Goal: Task Accomplishment & Management: Complete application form

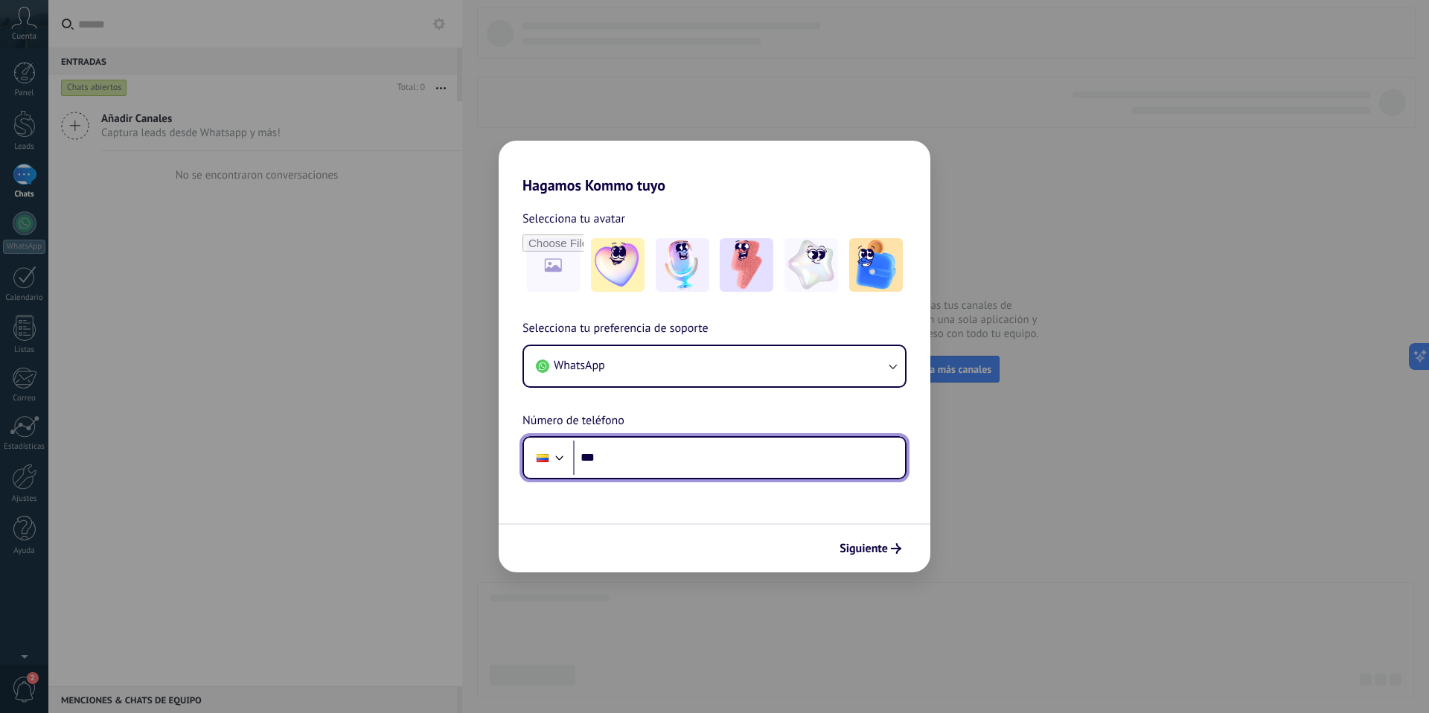
click at [701, 451] on input "***" at bounding box center [739, 458] width 332 height 34
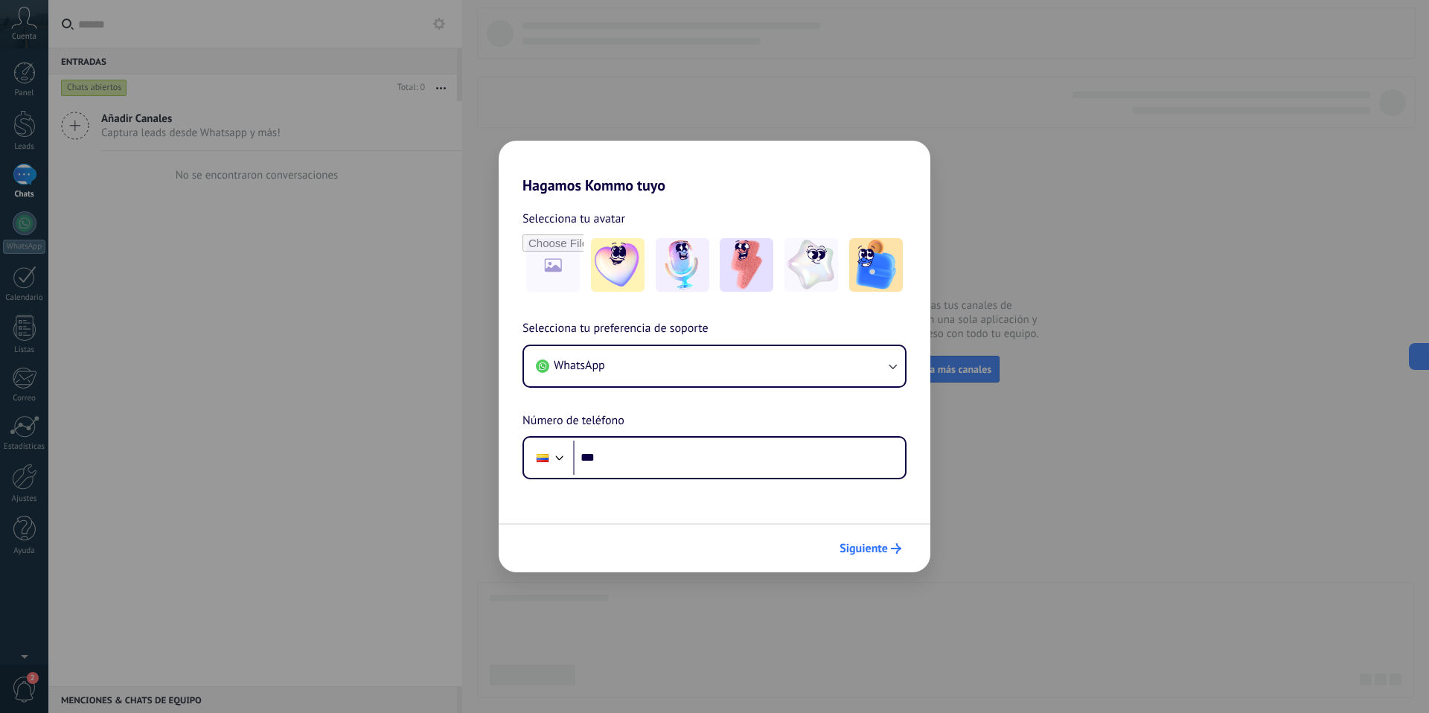
click at [884, 451] on span "Siguiente" at bounding box center [864, 548] width 48 height 10
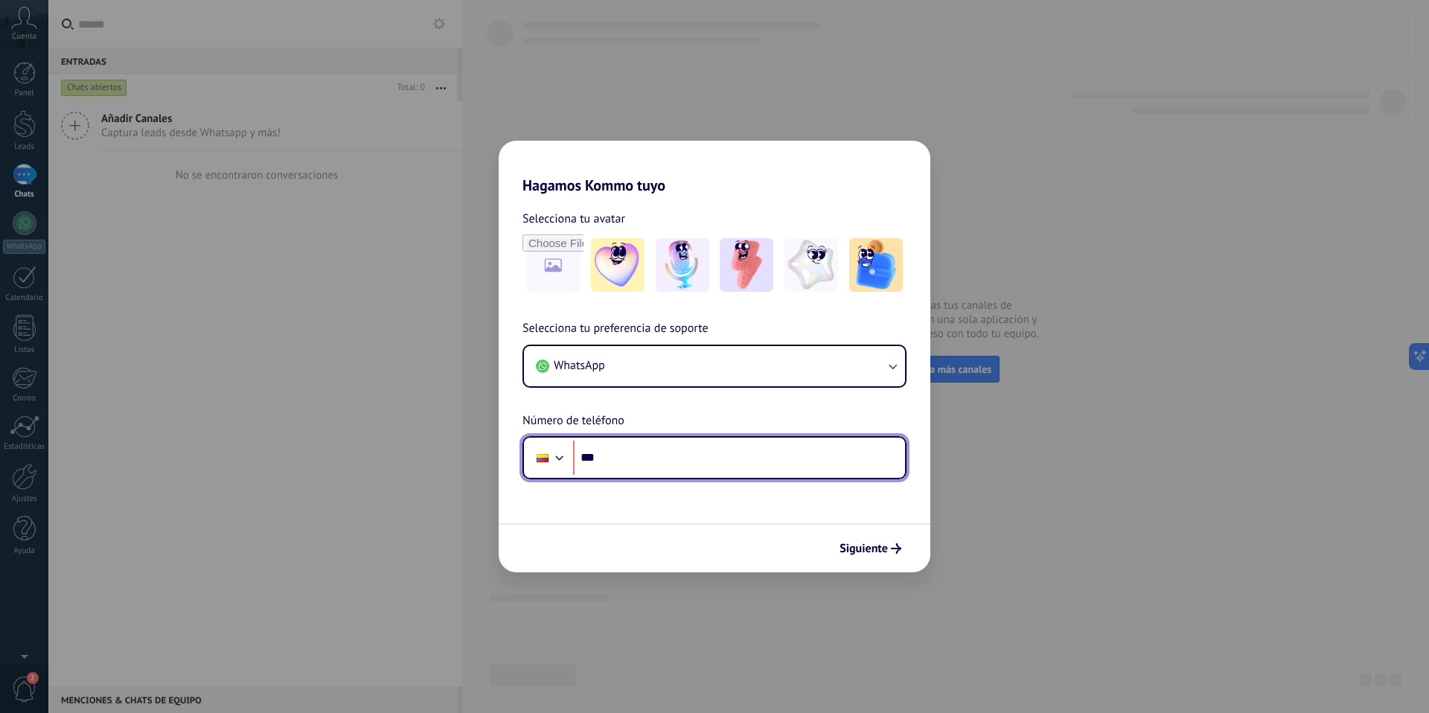
click at [698, 451] on input "***" at bounding box center [739, 458] width 332 height 34
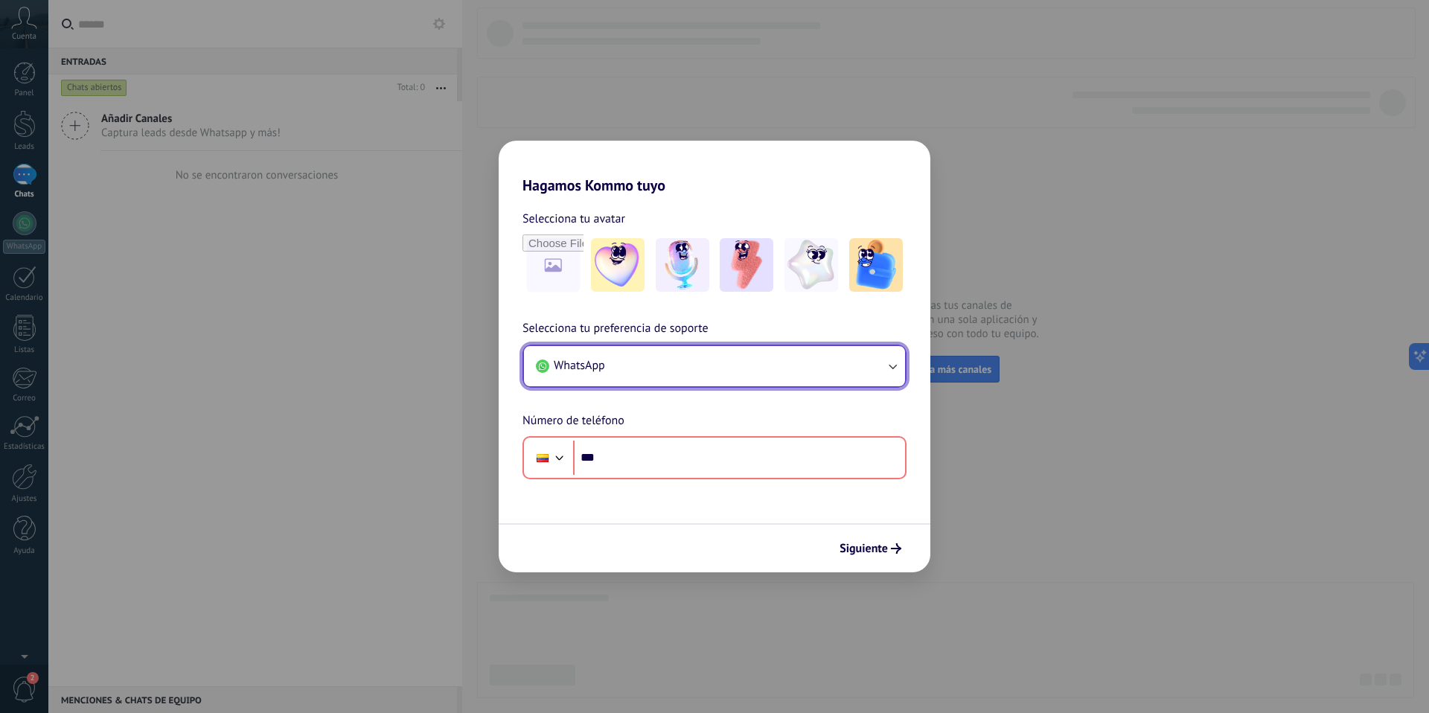
click at [888, 363] on icon "button" at bounding box center [892, 366] width 15 height 15
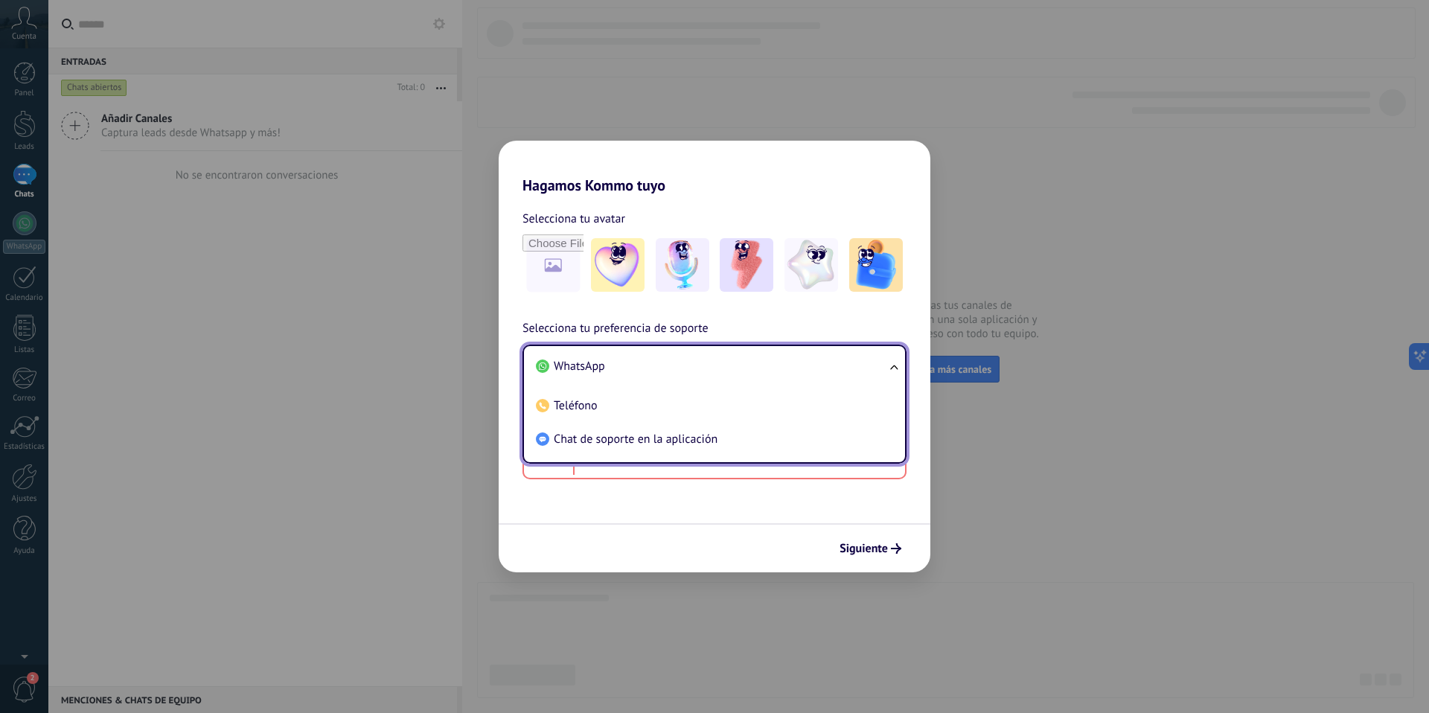
click at [888, 363] on ul "WhatsApp Teléfono Chat de soporte en la aplicación" at bounding box center [715, 404] width 384 height 119
click at [895, 369] on ul "WhatsApp Teléfono Chat de soporte en la aplicación" at bounding box center [715, 404] width 384 height 119
click at [702, 441] on span "Chat de soporte en la aplicación" at bounding box center [636, 439] width 164 height 15
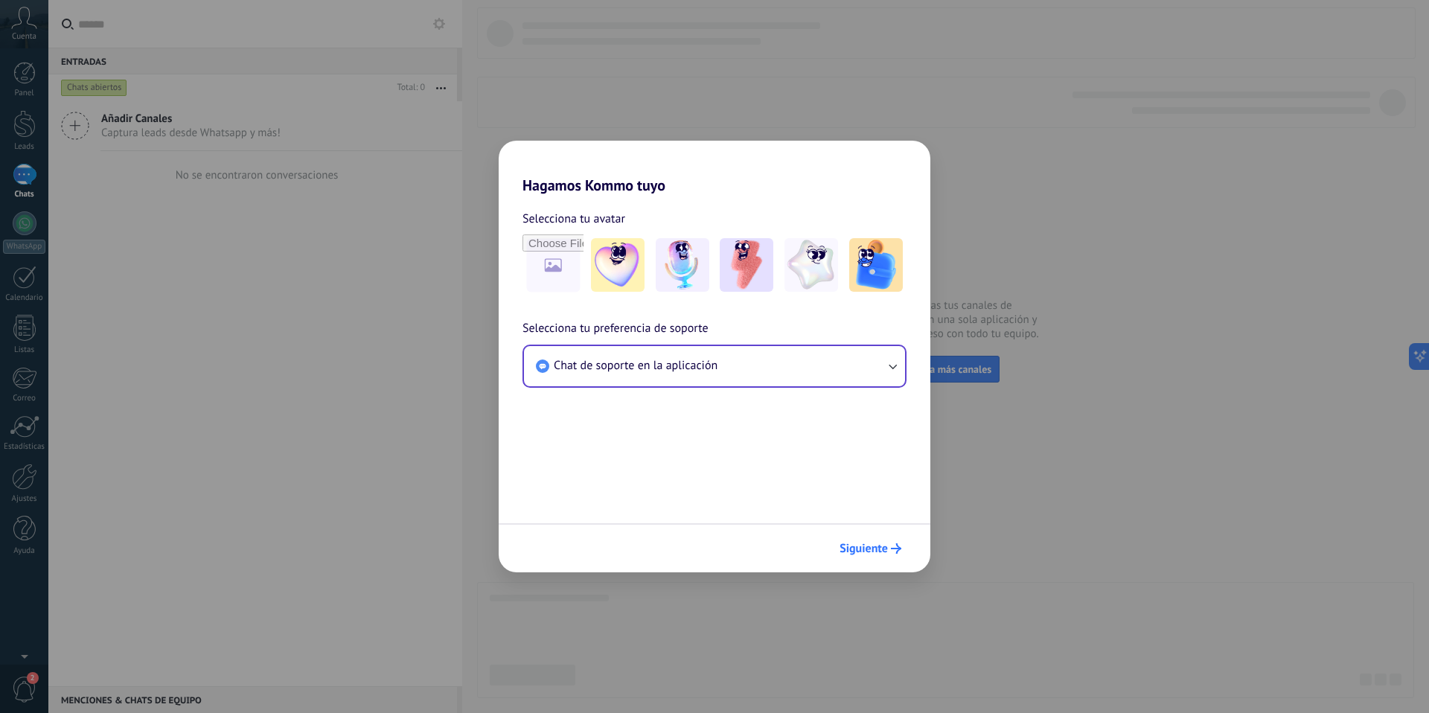
click at [873, 451] on span "Siguiente" at bounding box center [864, 548] width 48 height 10
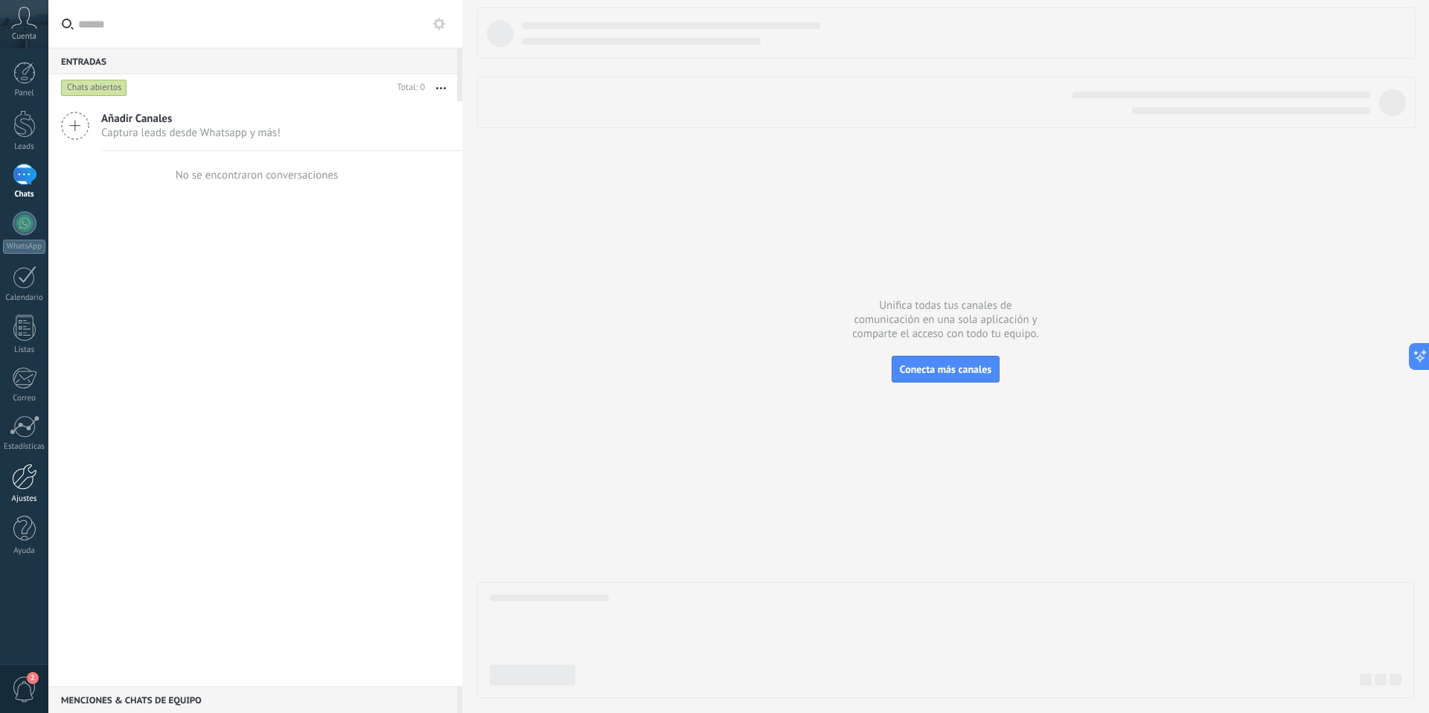
click at [26, 451] on div at bounding box center [24, 477] width 25 height 26
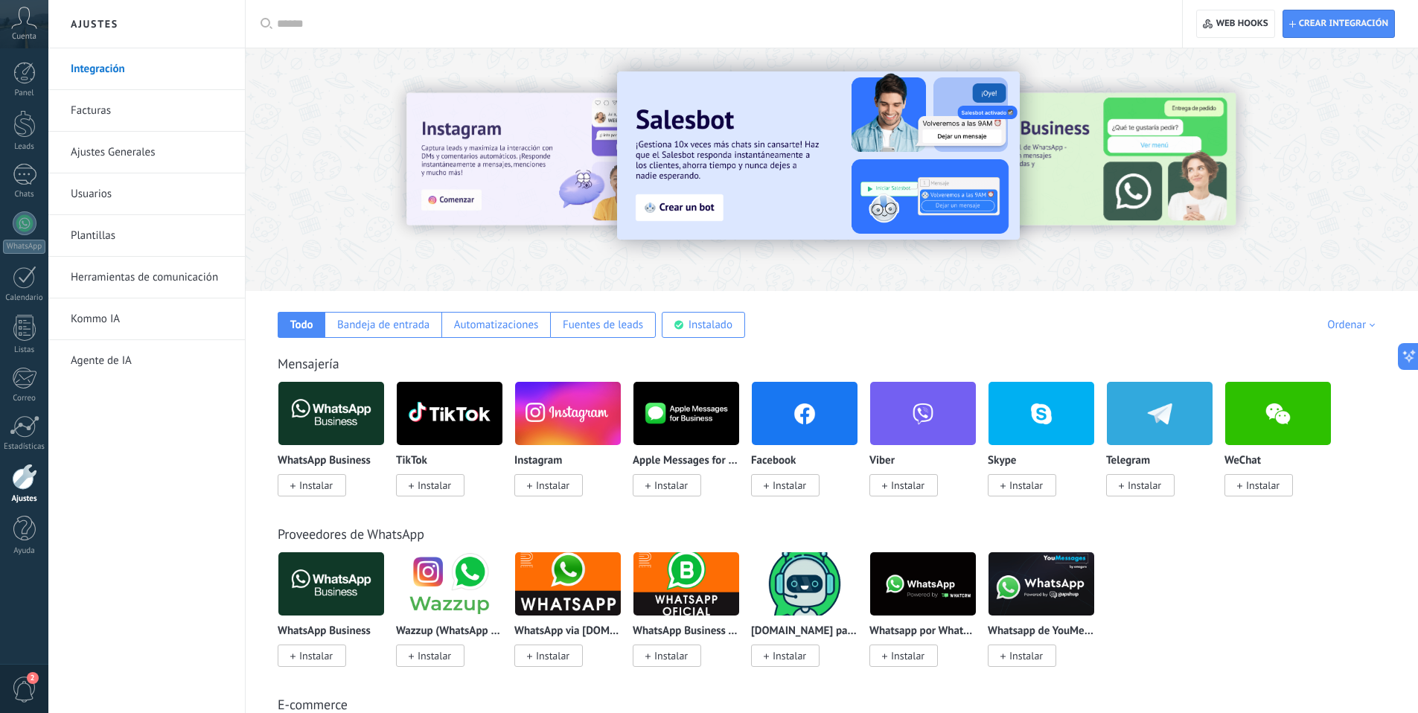
click at [788, 451] on span "Instalar" at bounding box center [790, 485] width 34 height 13
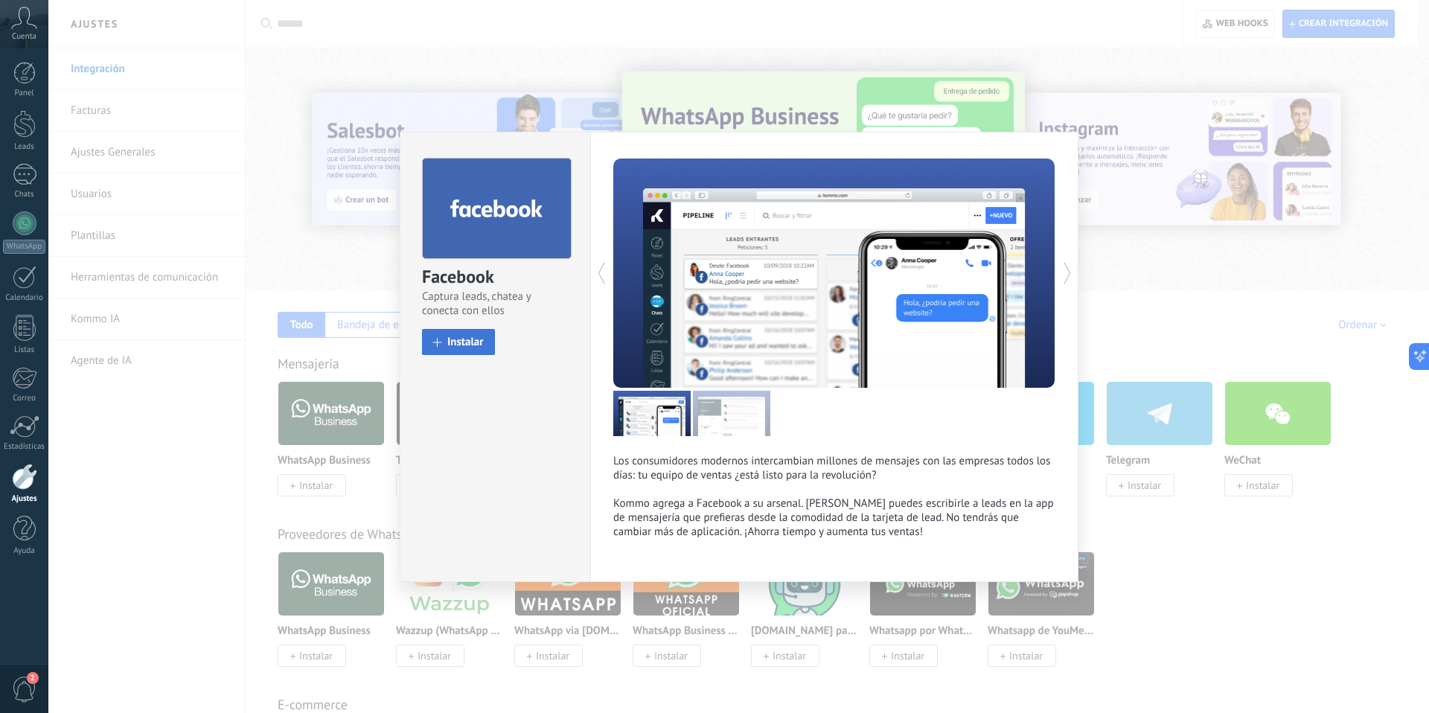
click at [459, 337] on span "Instalar" at bounding box center [465, 342] width 36 height 11
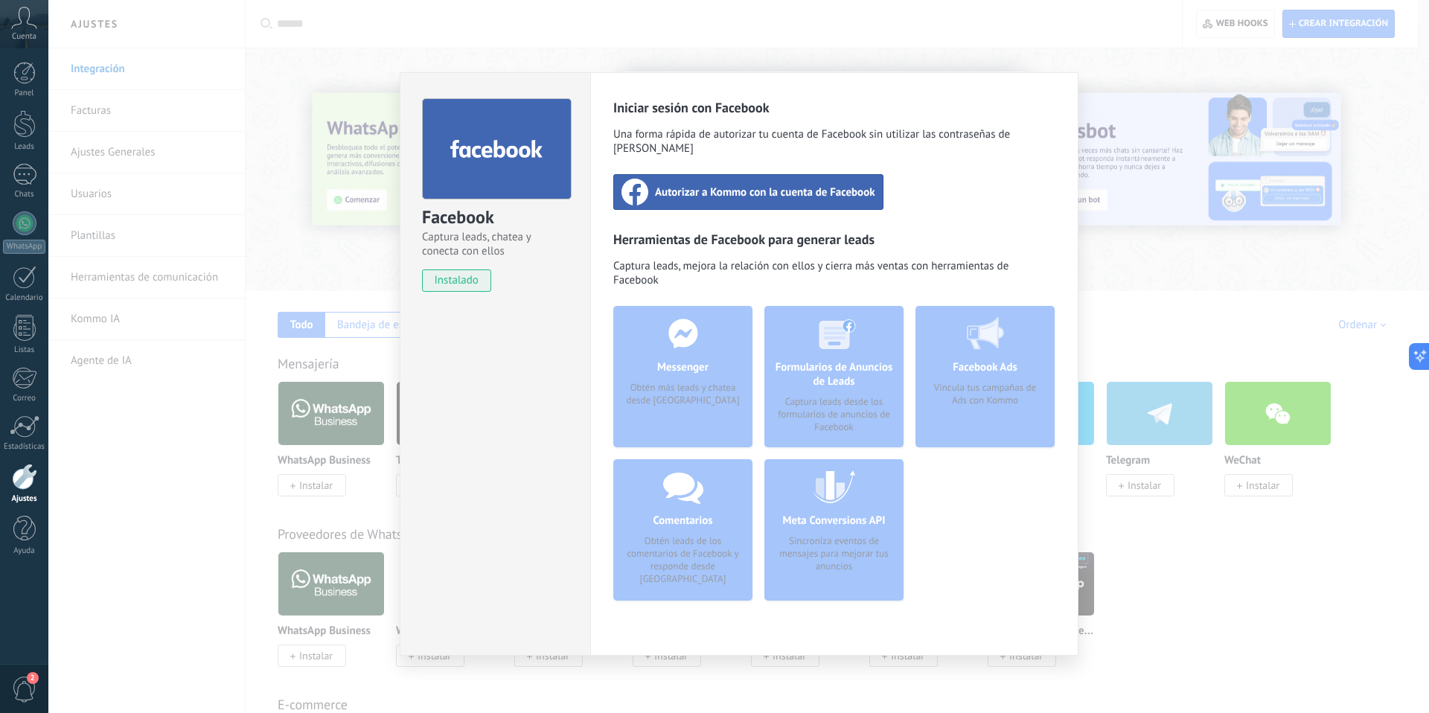
click at [816, 185] on span "Autorizar a Kommo con la cuenta de Facebook" at bounding box center [765, 192] width 220 height 15
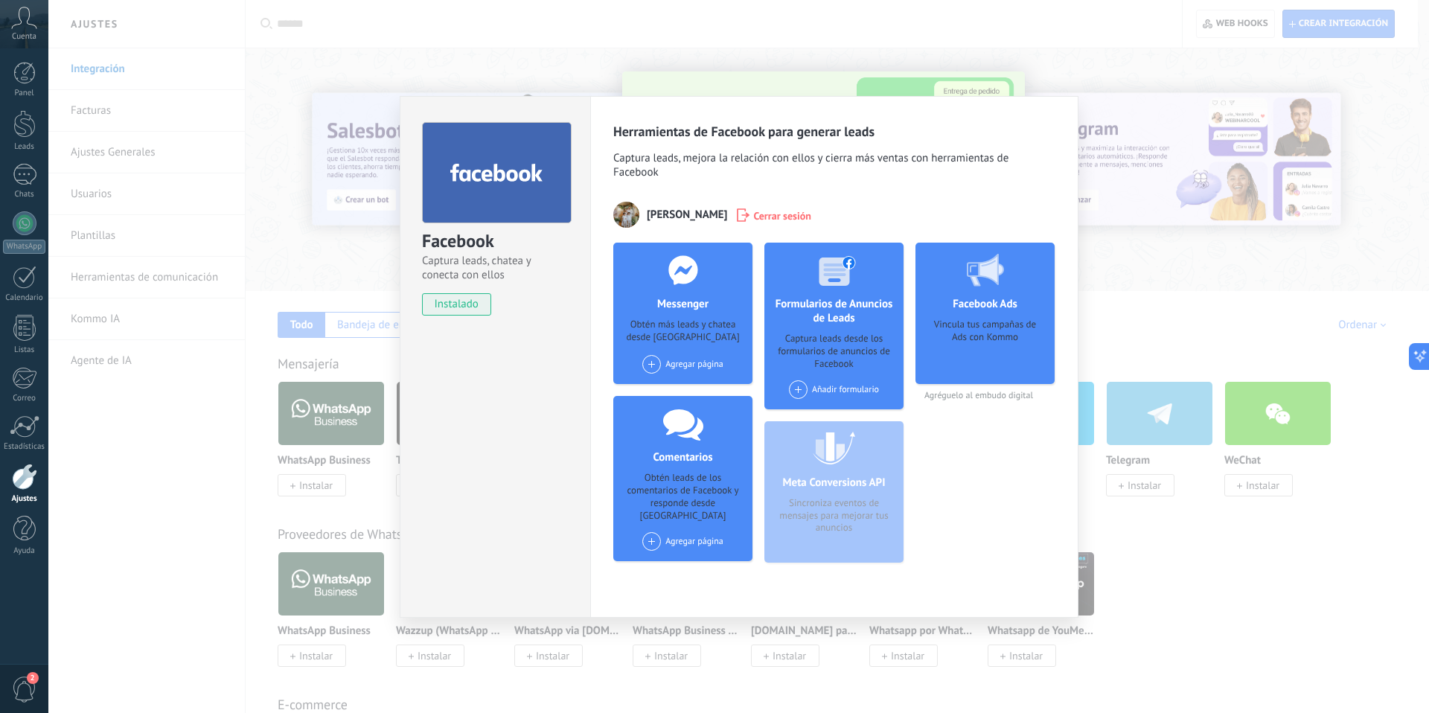
click at [480, 360] on div "Facebook Captura leads, chatea y conecta con ellos instalado Desinstalar" at bounding box center [495, 357] width 191 height 522
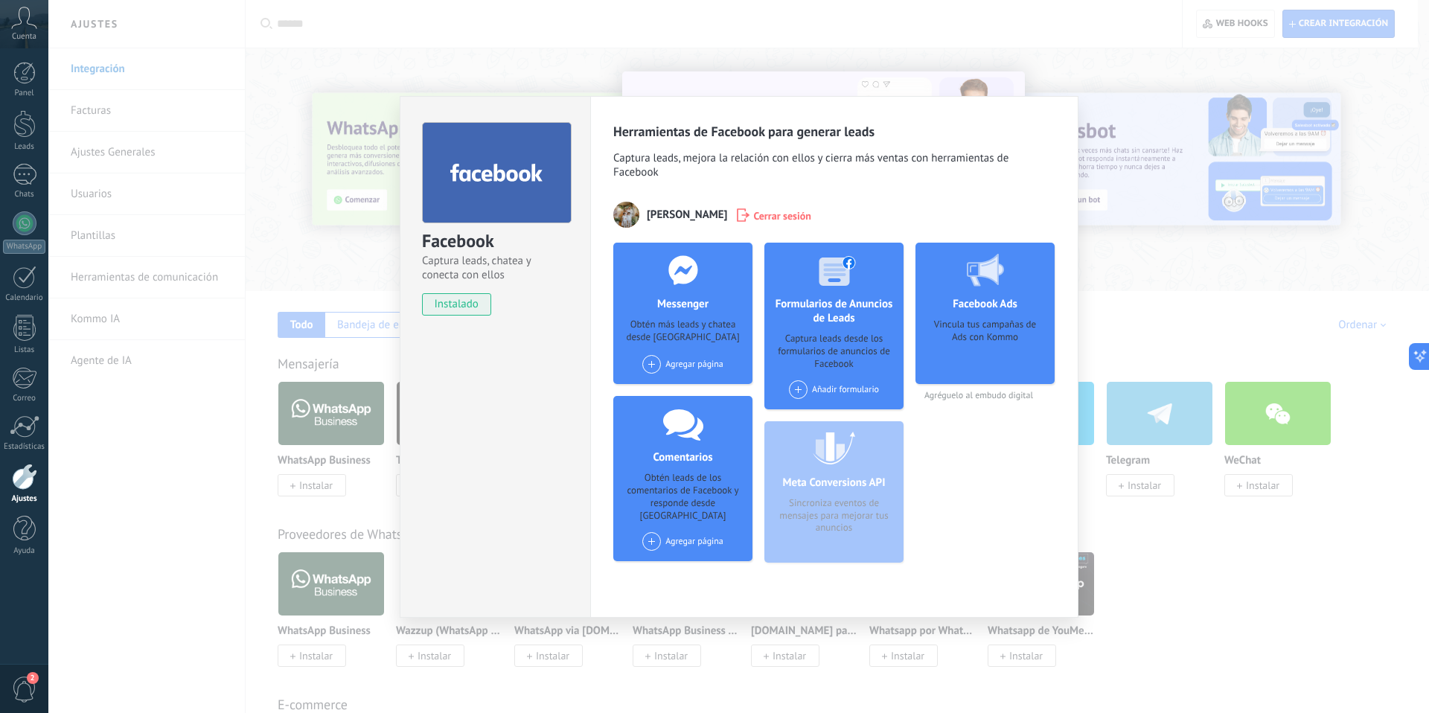
click at [296, 272] on div "Facebook Captura leads, chatea y conecta con ellos instalado Desinstalar Herram…" at bounding box center [738, 356] width 1381 height 713
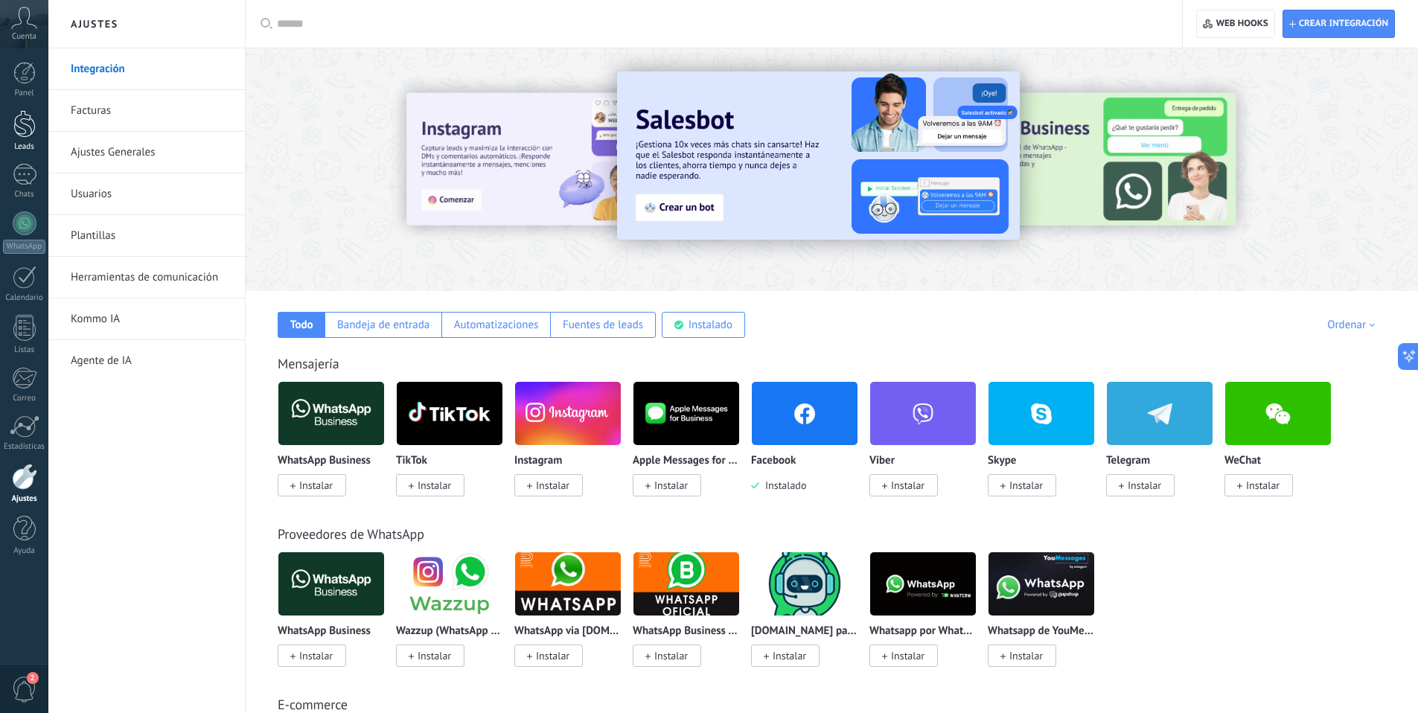
click at [25, 122] on div at bounding box center [24, 124] width 22 height 28
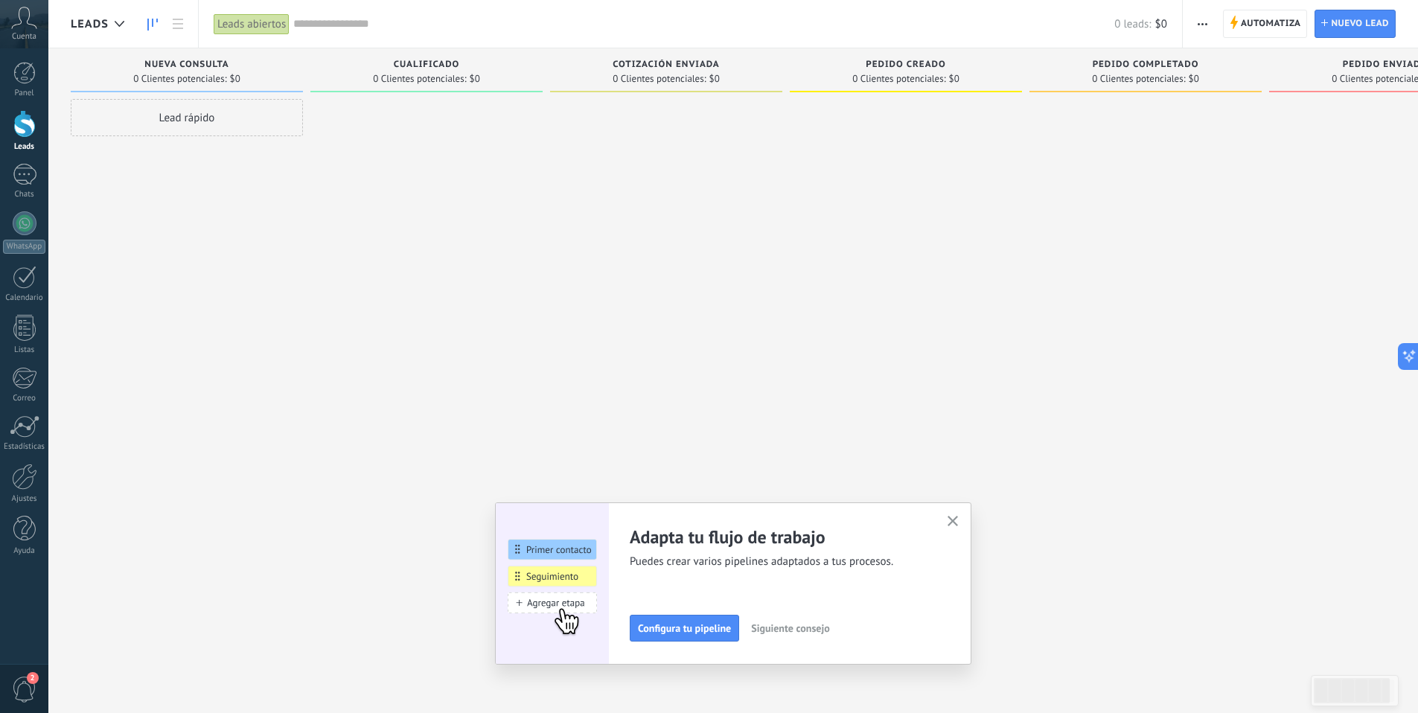
click at [958, 451] on use "button" at bounding box center [953, 521] width 11 height 11
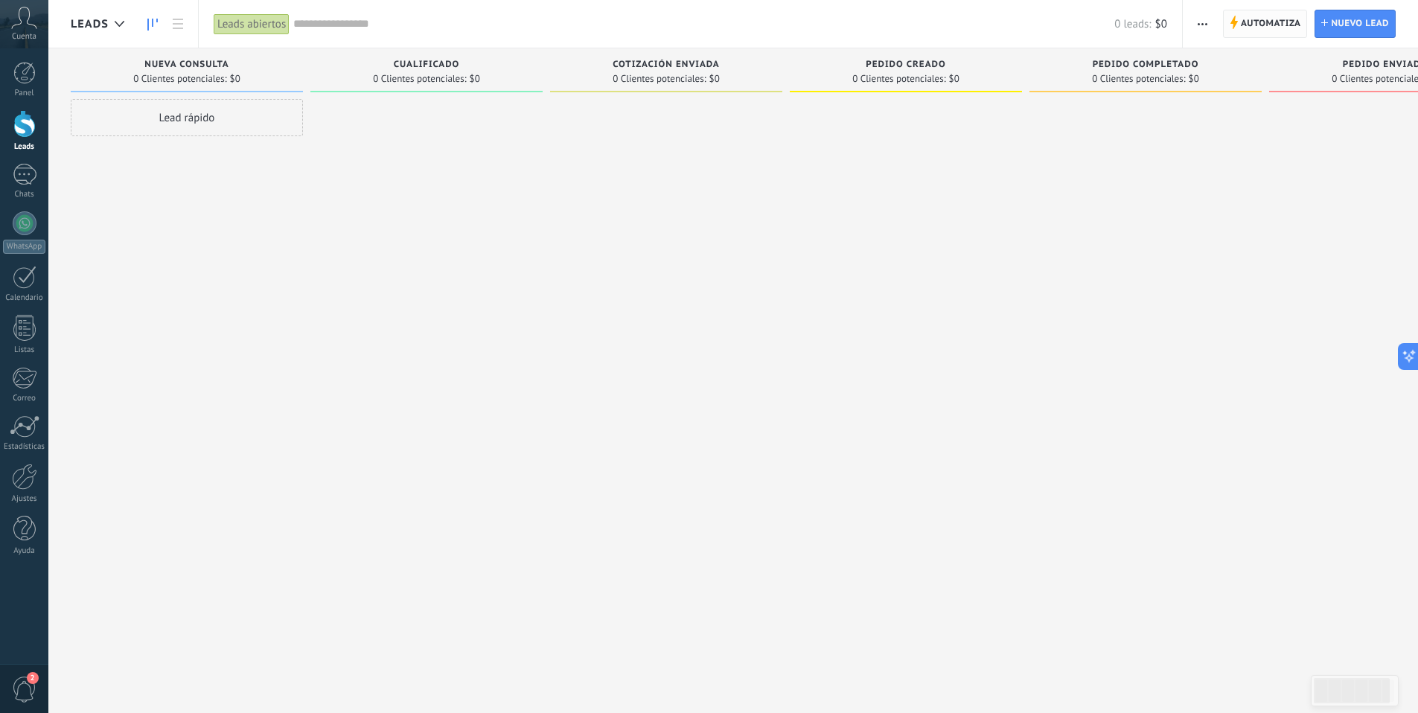
click at [1063, 26] on span "Automatiza" at bounding box center [1271, 23] width 60 height 27
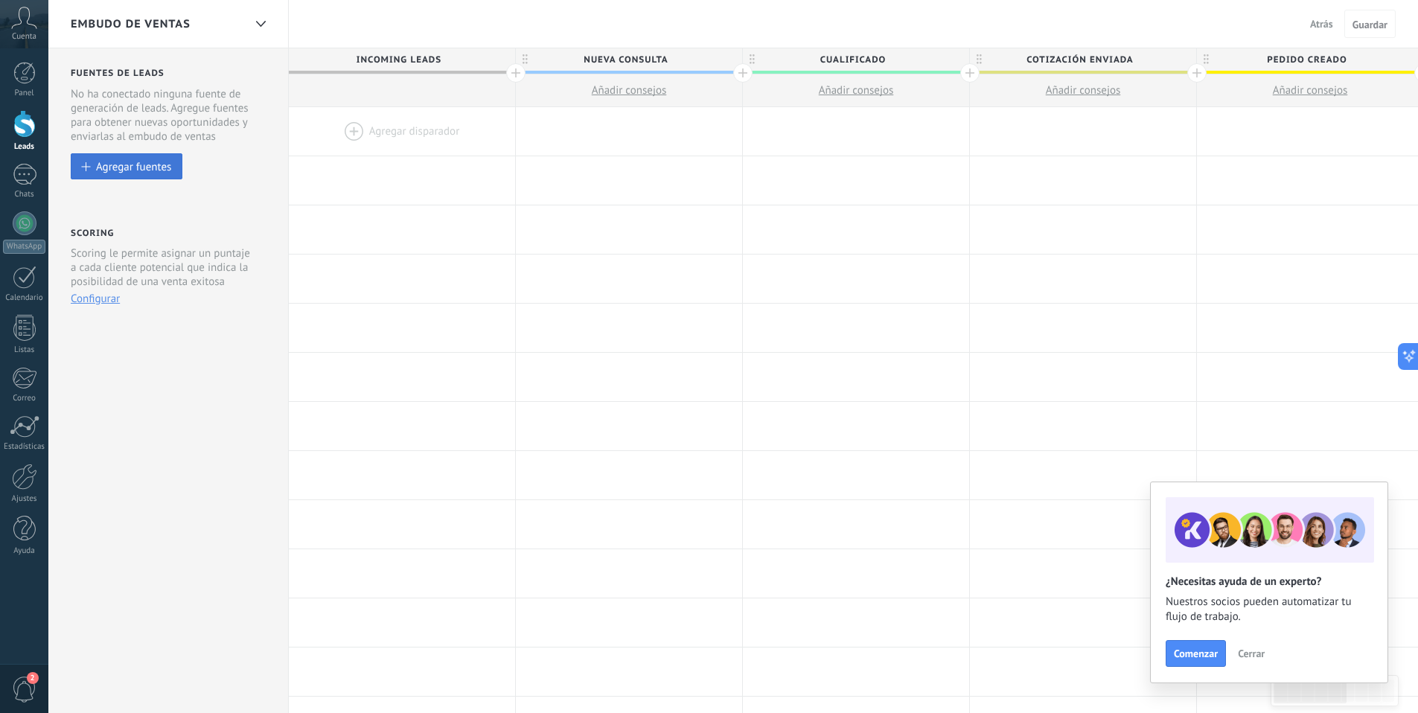
click at [153, 173] on div "Agregar fuentes" at bounding box center [133, 166] width 75 height 13
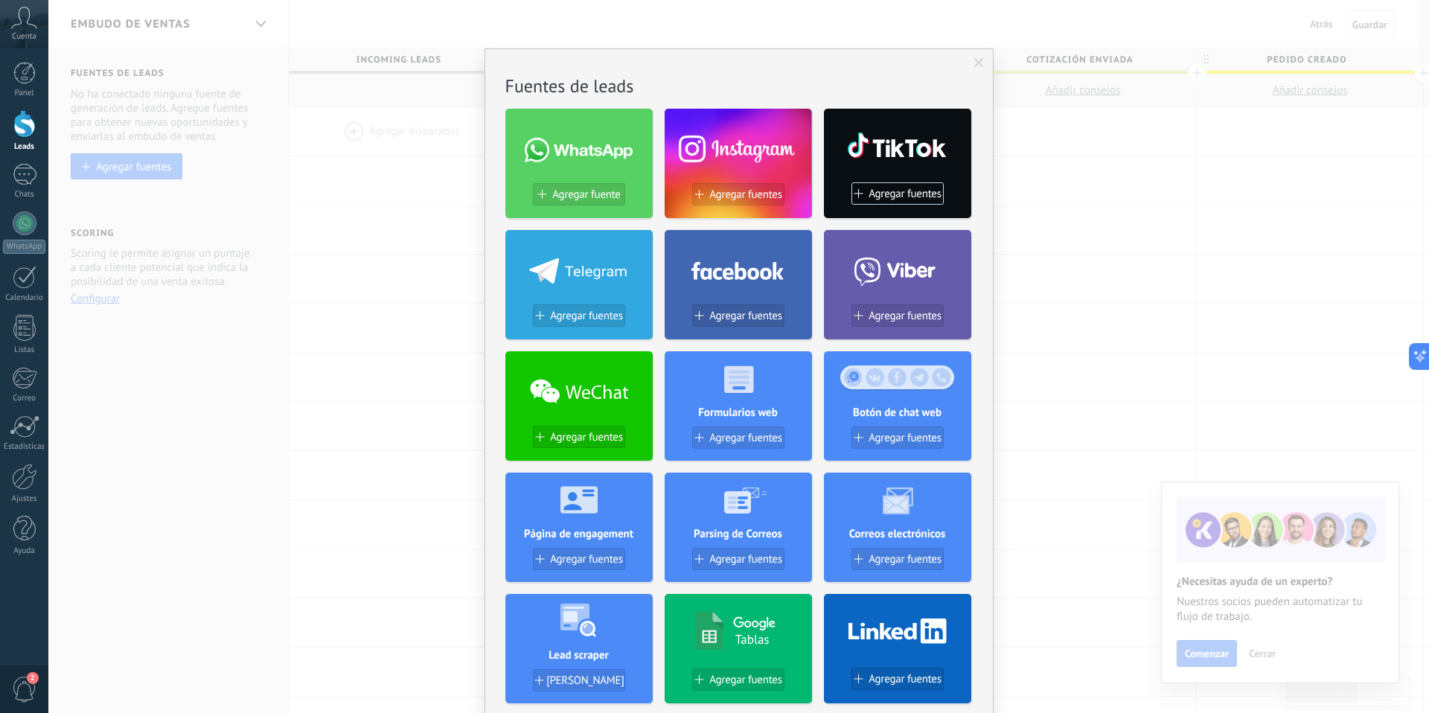
click at [702, 280] on icon at bounding box center [738, 268] width 93 height 31
click at [734, 319] on span "Agregar fuentes" at bounding box center [745, 316] width 73 height 13
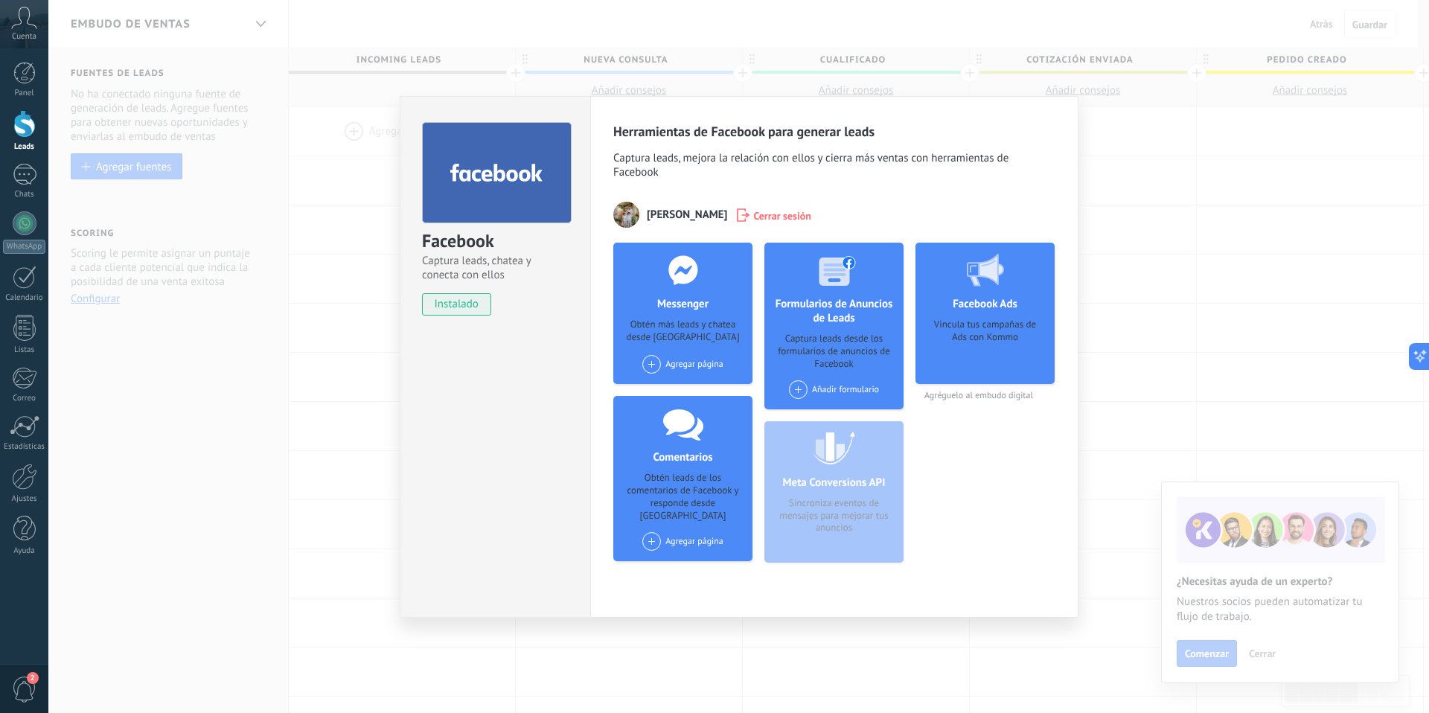
click at [650, 364] on span at bounding box center [651, 364] width 19 height 19
click at [698, 398] on div "Paulycol" at bounding box center [691, 392] width 100 height 33
click at [360, 398] on div "Facebook Captura leads, chatea y conecta con ellos instalado Desinstalar Herram…" at bounding box center [738, 356] width 1381 height 713
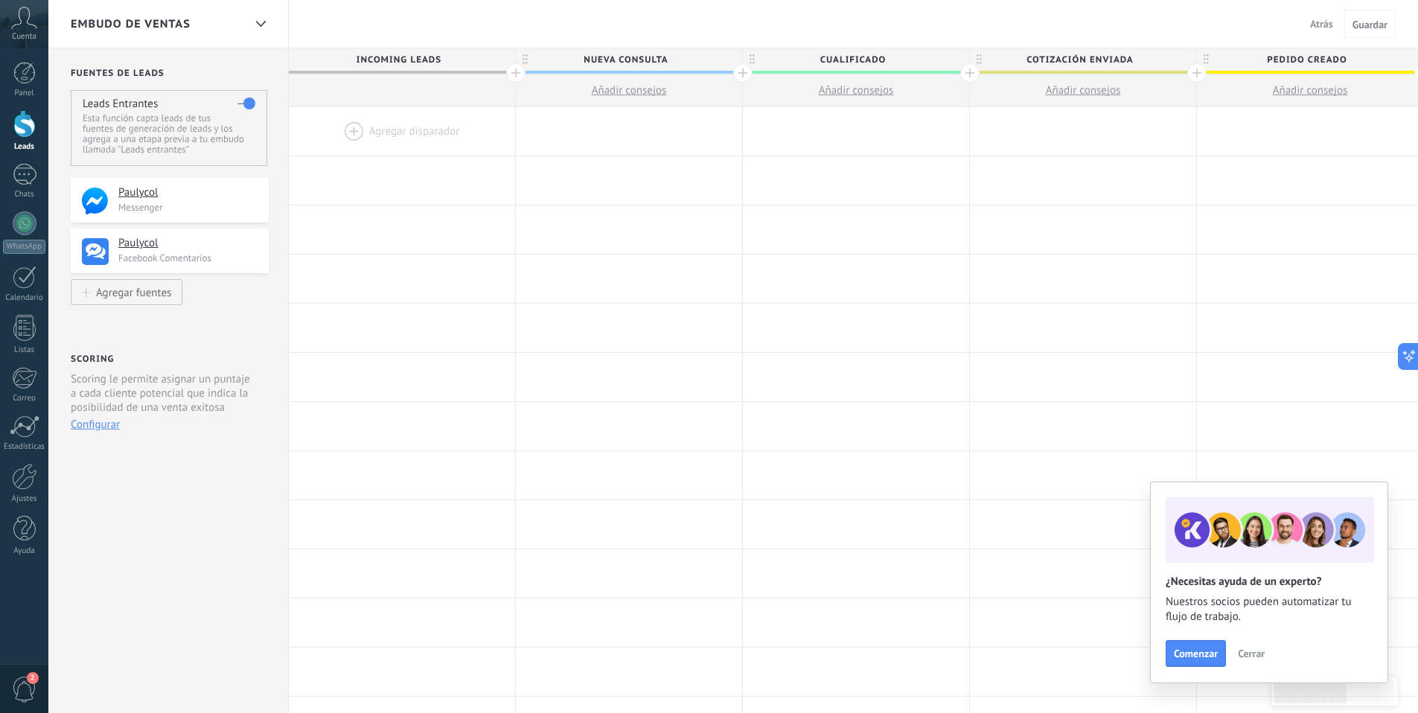
click at [1063, 451] on span "Cerrar" at bounding box center [1251, 653] width 27 height 10
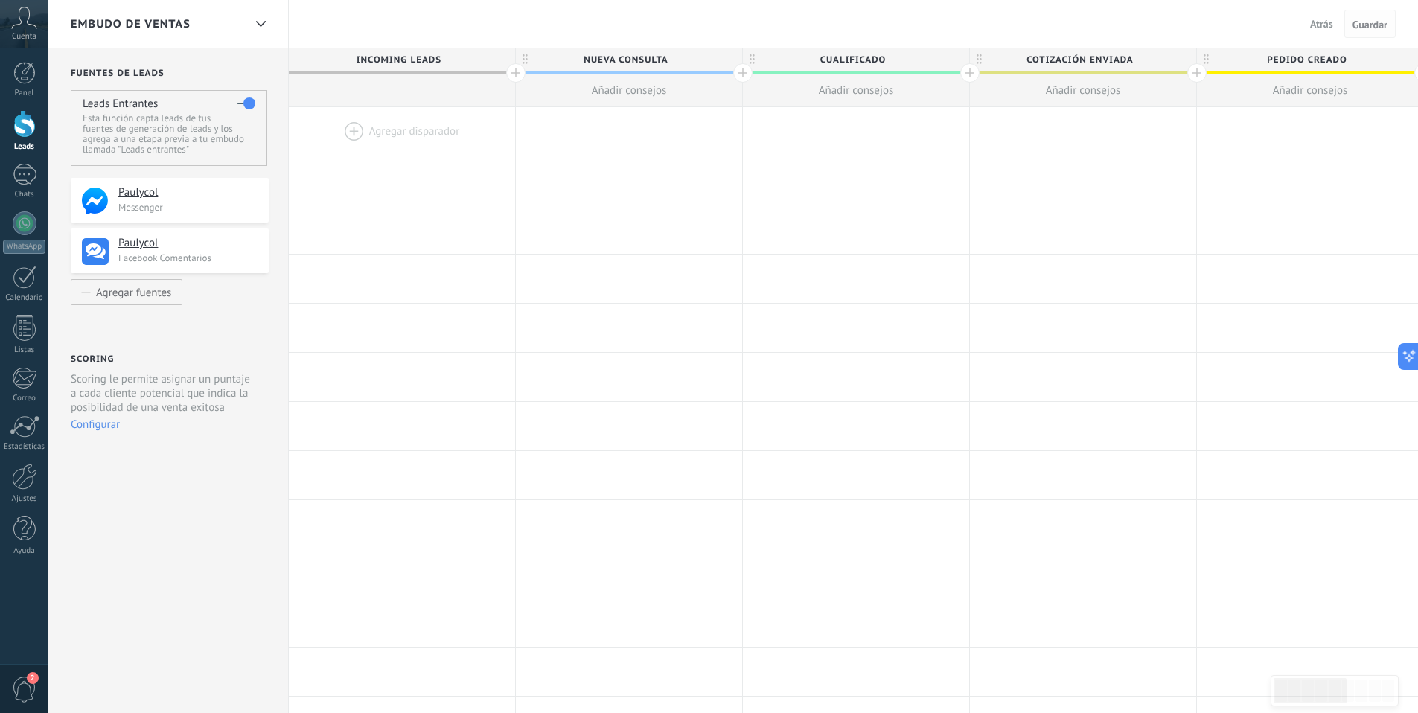
click at [1063, 30] on span "Guardar" at bounding box center [1370, 24] width 35 height 10
click at [1063, 29] on span "Guardar" at bounding box center [1370, 24] width 35 height 10
click at [1063, 26] on div "Embudo de ventas Atrás Cancelar Guardar" at bounding box center [733, 24] width 1370 height 48
click at [25, 124] on div at bounding box center [24, 124] width 22 height 28
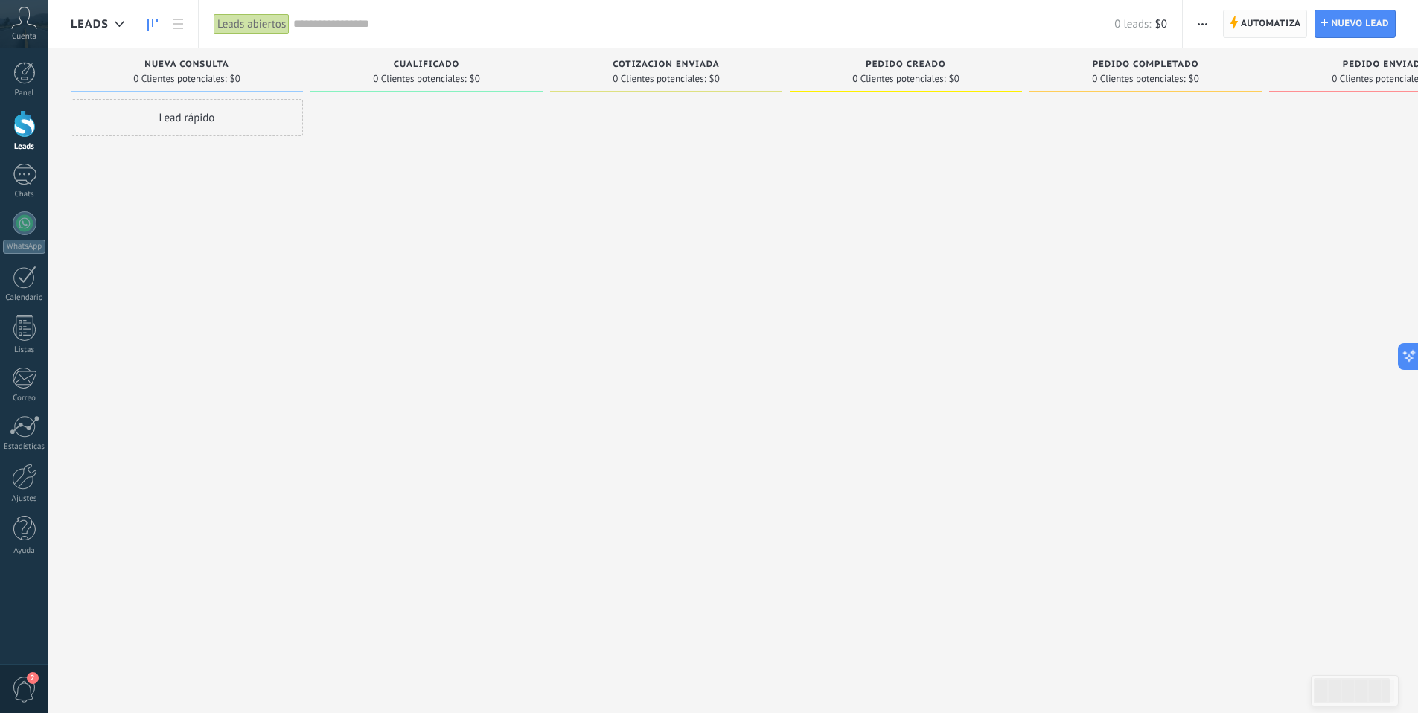
click at [1063, 27] on span "Automatiza" at bounding box center [1271, 23] width 60 height 27
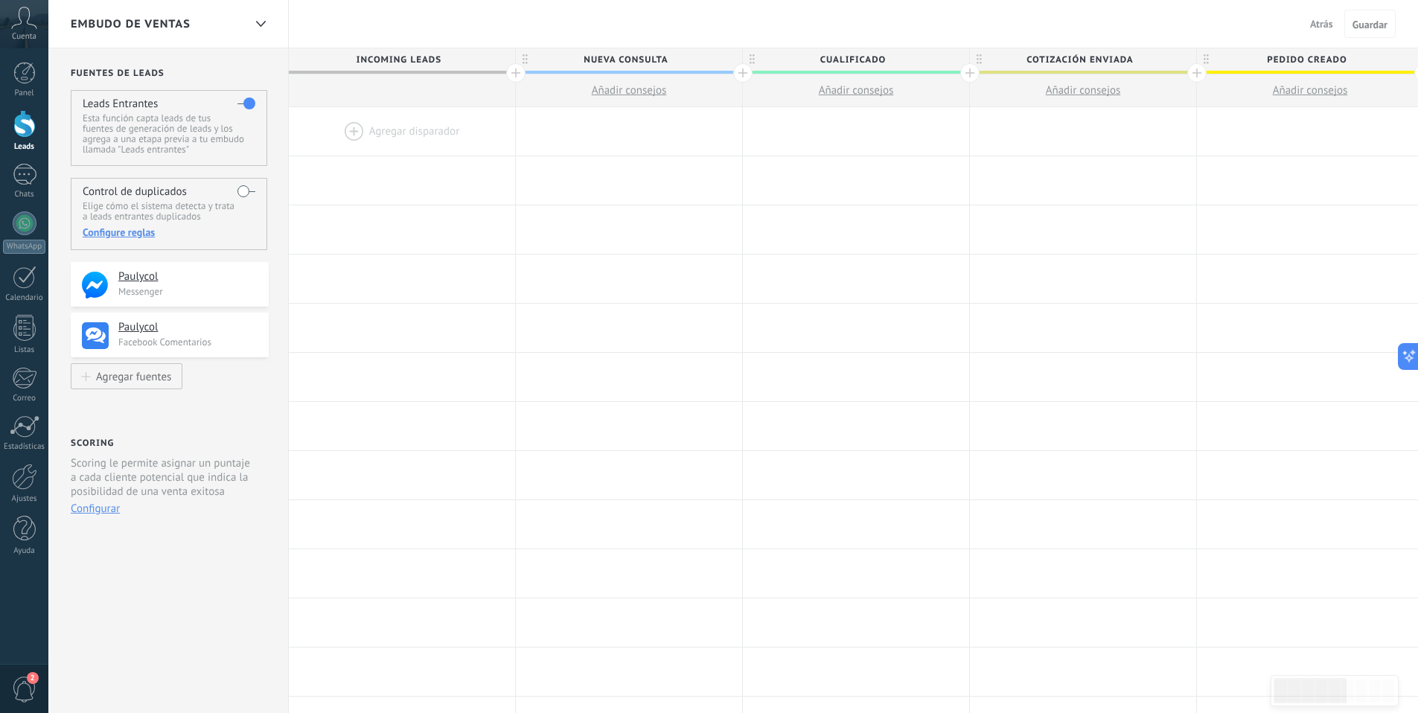
click at [22, 130] on div at bounding box center [24, 124] width 22 height 28
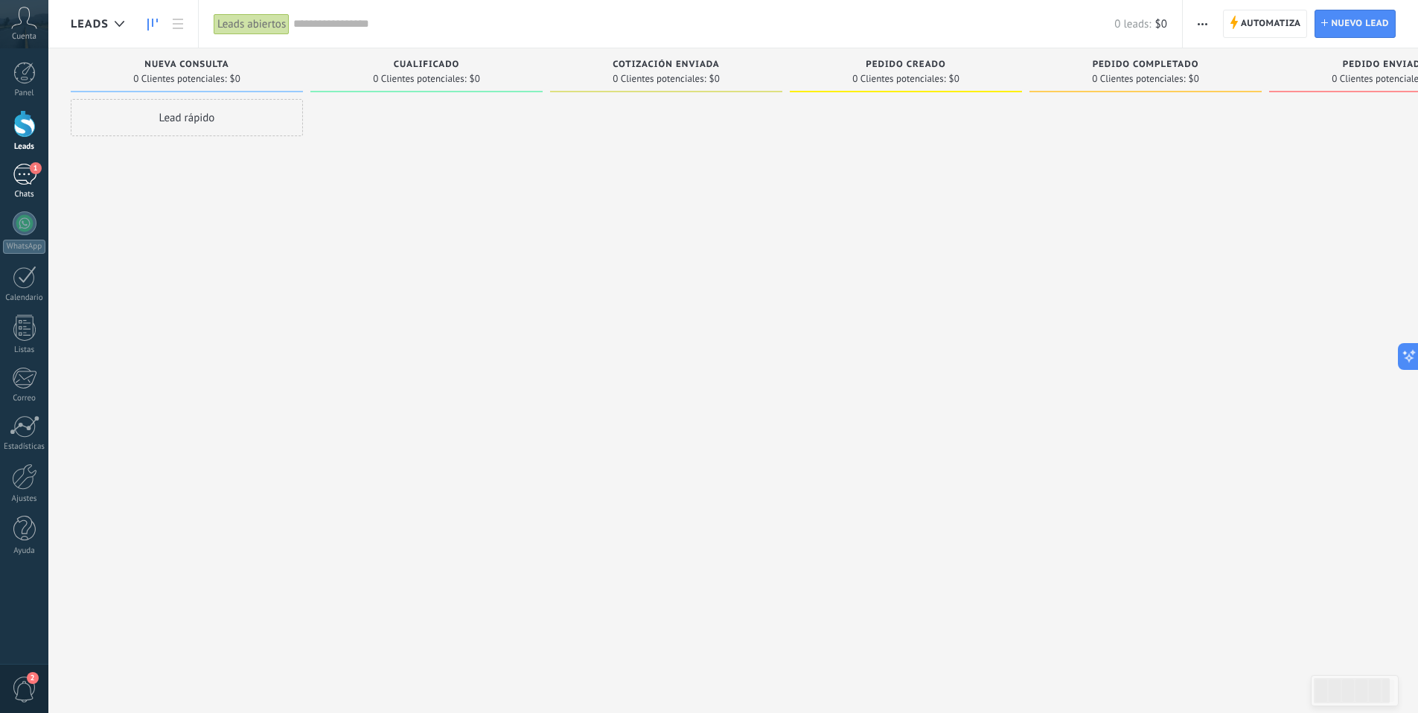
click at [26, 177] on div "1" at bounding box center [25, 175] width 24 height 22
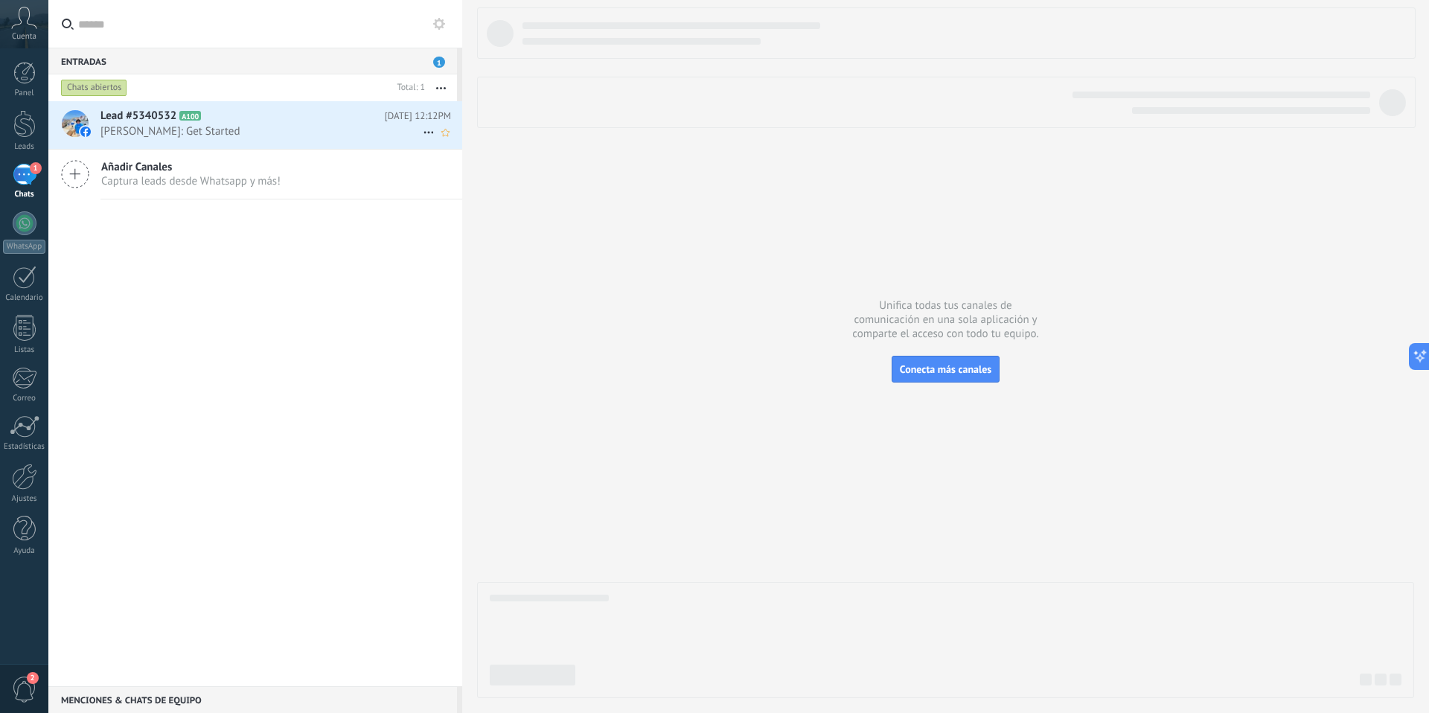
click at [235, 135] on span "[PERSON_NAME]: Get Started" at bounding box center [262, 131] width 322 height 14
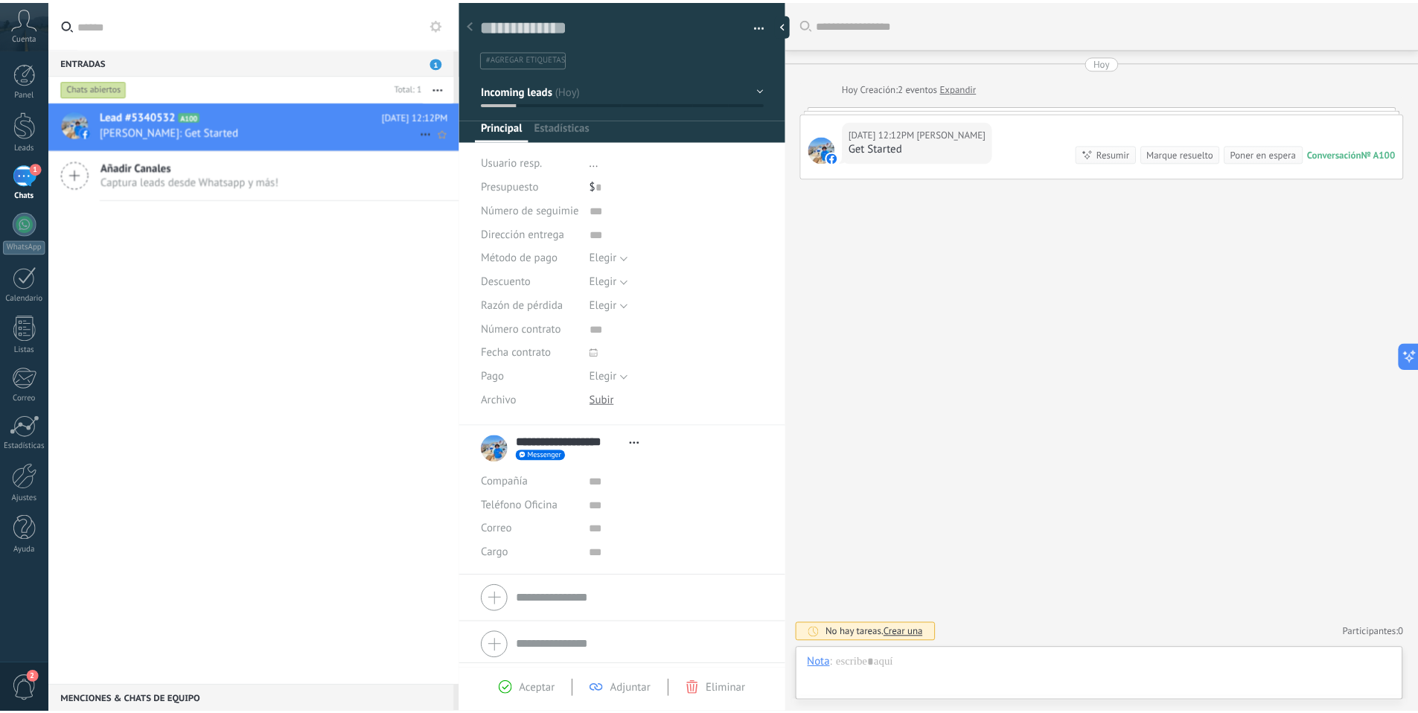
scroll to position [22, 0]
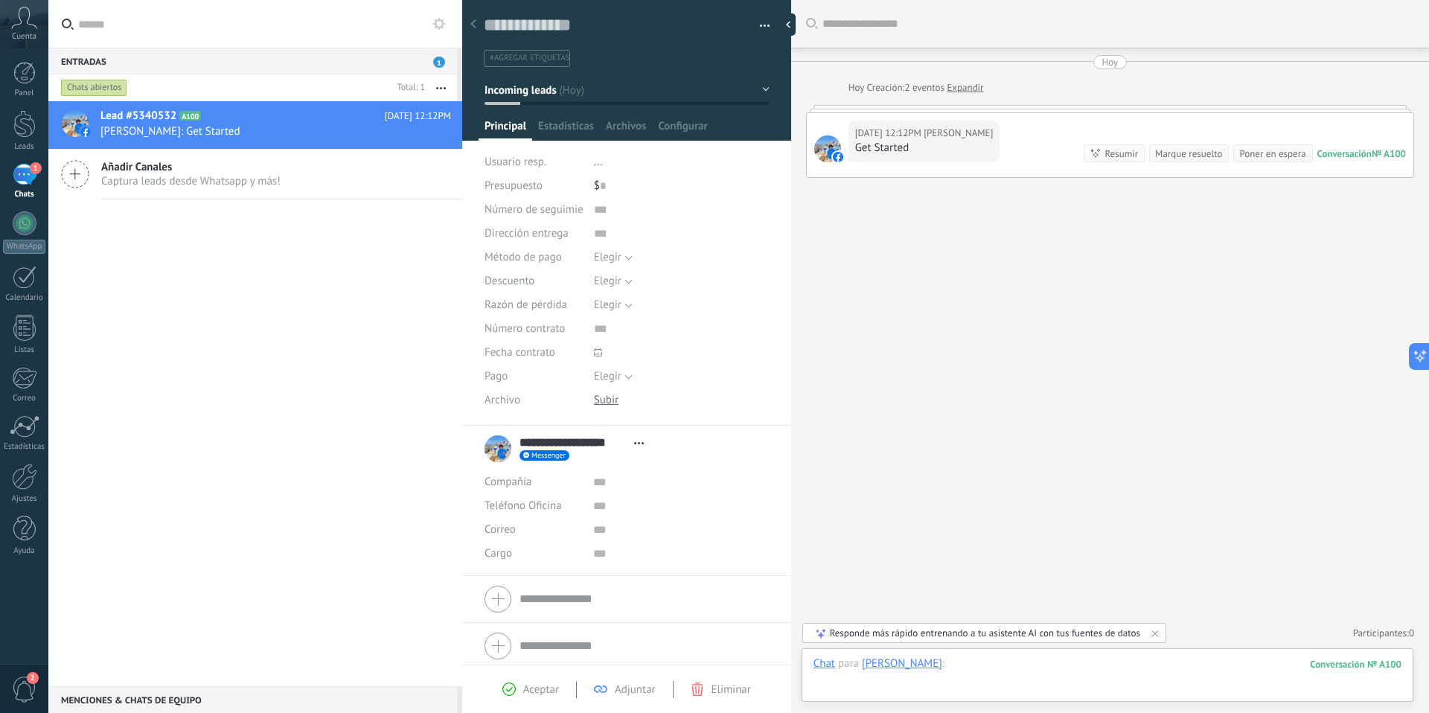
click at [1010, 451] on div at bounding box center [1108, 679] width 588 height 45
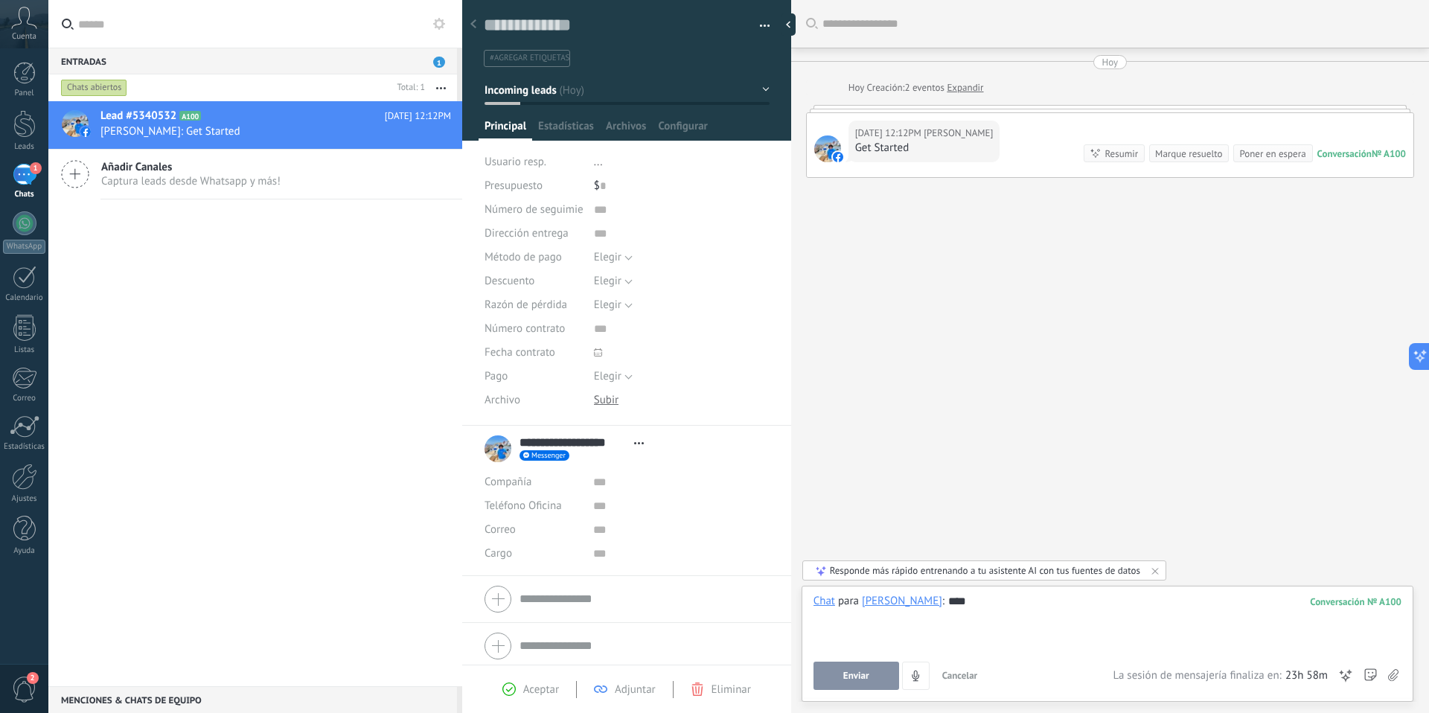
click at [852, 451] on span "Enviar" at bounding box center [856, 676] width 26 height 10
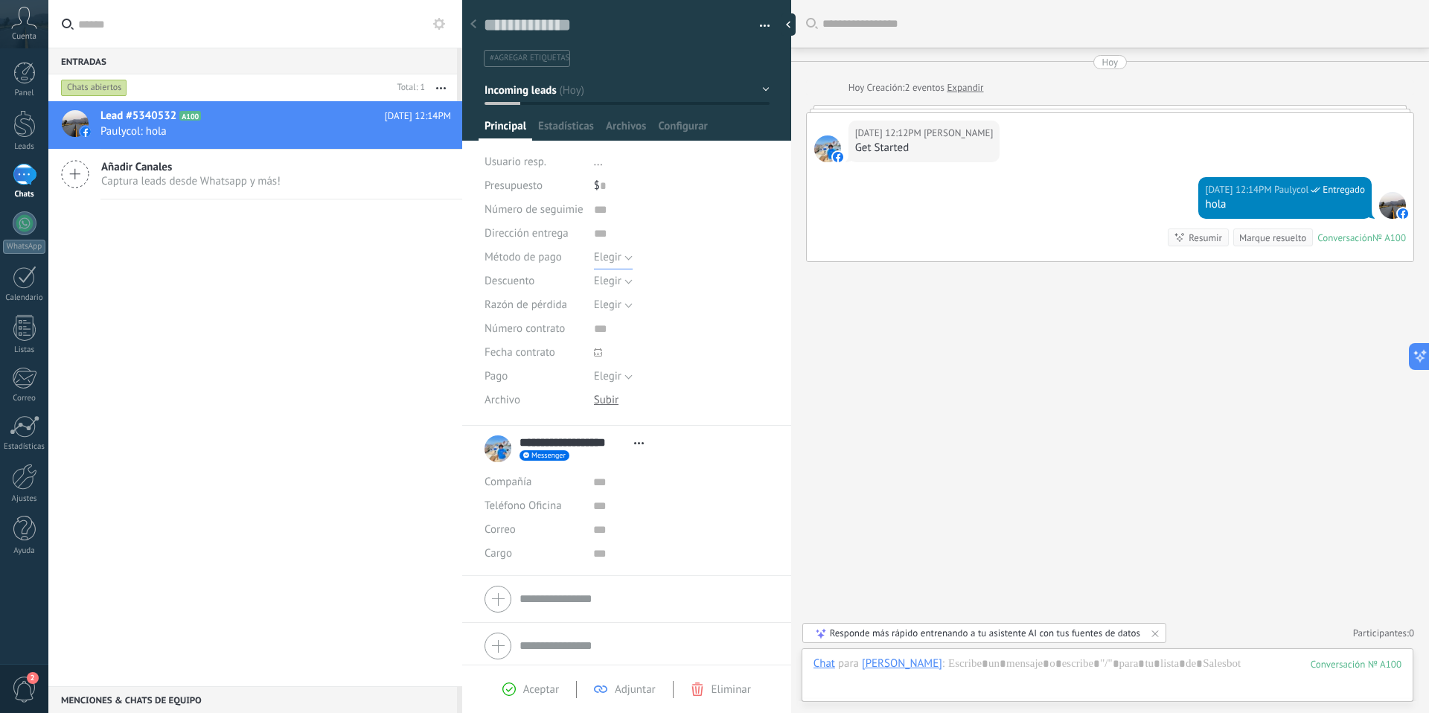
click at [622, 255] on button "Elegir" at bounding box center [613, 258] width 39 height 24
click at [625, 257] on span "Elegir" at bounding box center [667, 258] width 179 height 14
click at [628, 258] on button "Elegir" at bounding box center [613, 258] width 39 height 24
click at [627, 258] on span "Elegir" at bounding box center [667, 258] width 179 height 14
click at [625, 376] on button "Elegir" at bounding box center [613, 377] width 39 height 24
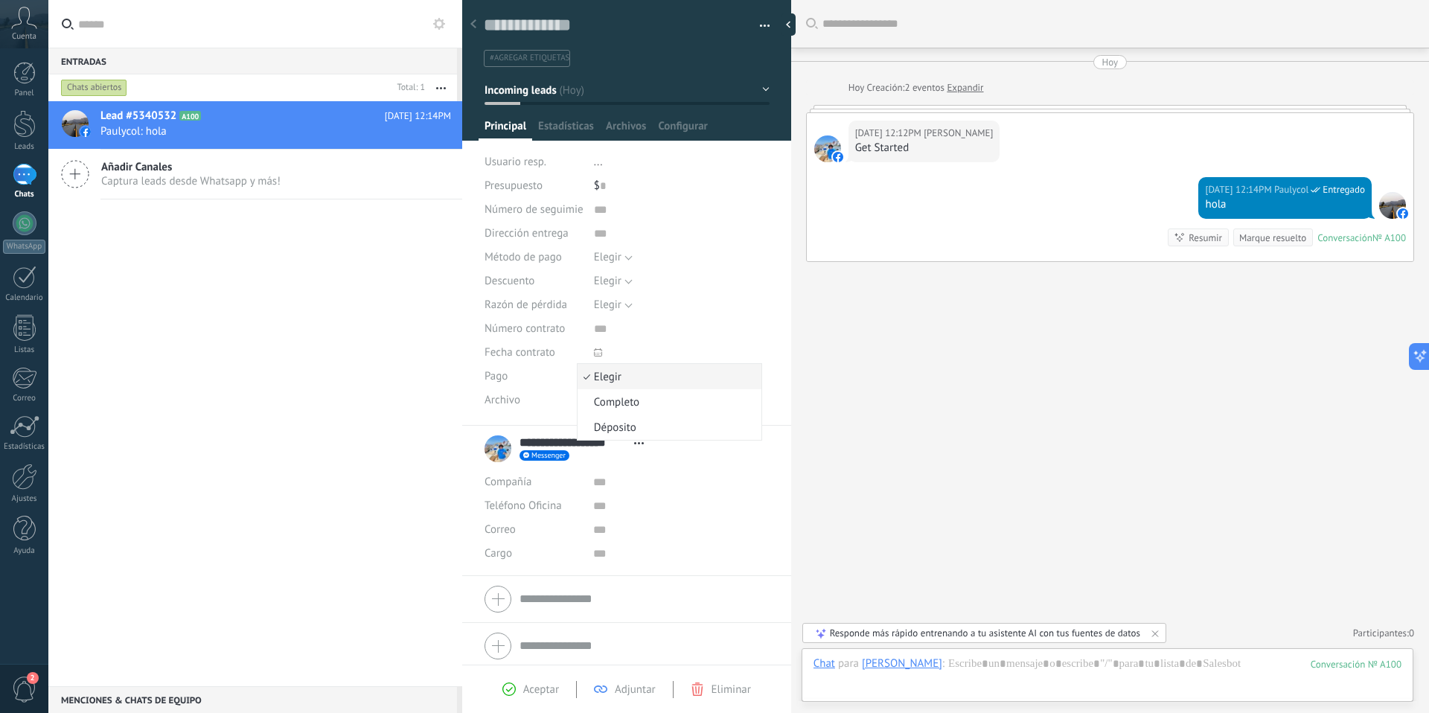
click at [628, 376] on span "Elegir" at bounding box center [667, 377] width 179 height 14
click at [575, 127] on span "Estadísticas" at bounding box center [566, 130] width 56 height 22
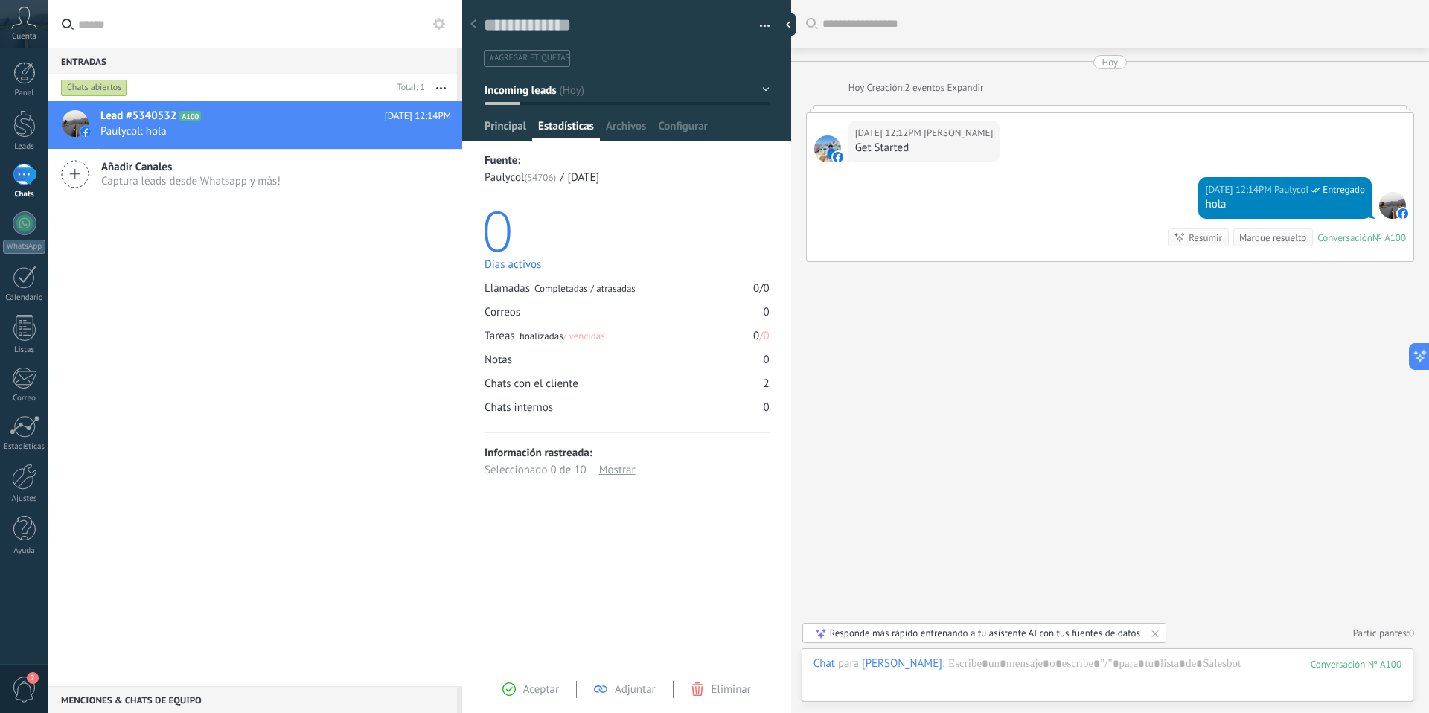
click at [509, 130] on span "Principal" at bounding box center [506, 130] width 42 height 22
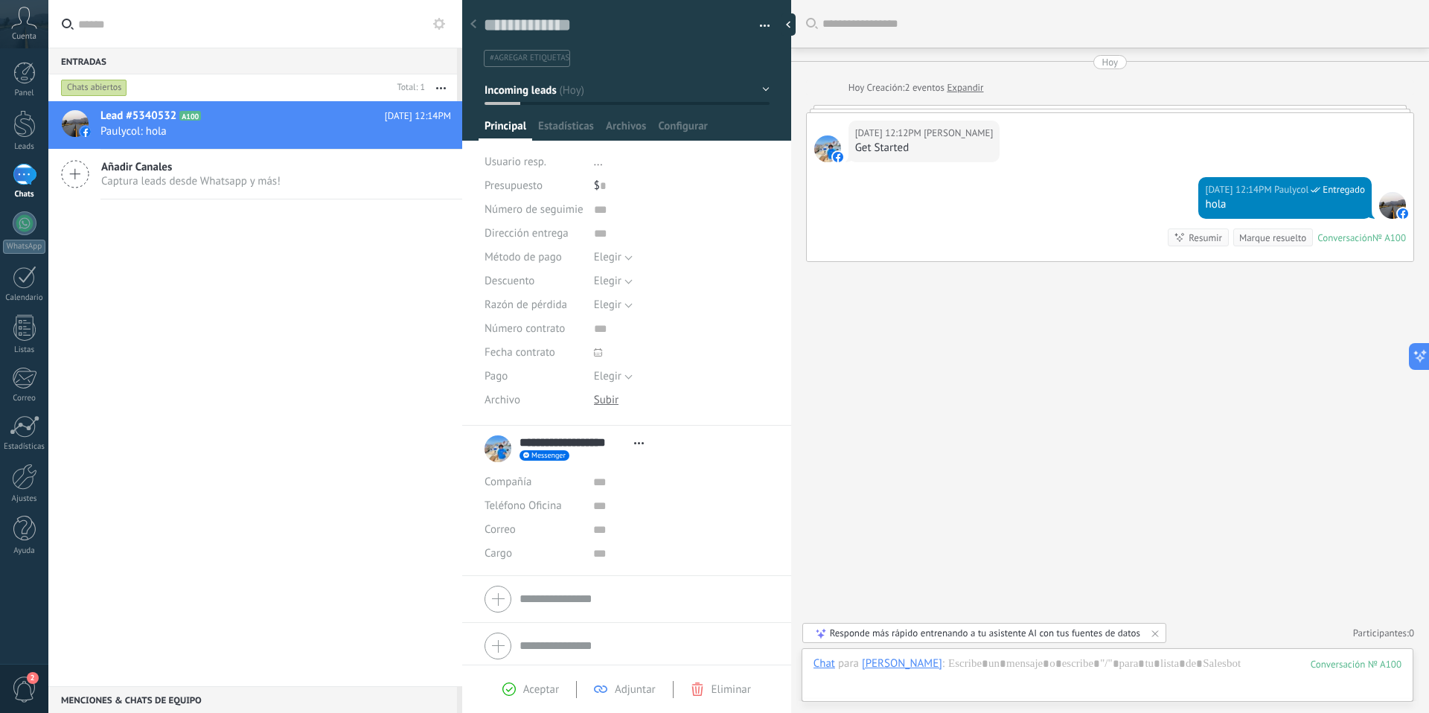
click at [1063, 62] on div "Hoy" at bounding box center [1111, 62] width 16 height 14
click at [25, 132] on div at bounding box center [24, 124] width 22 height 28
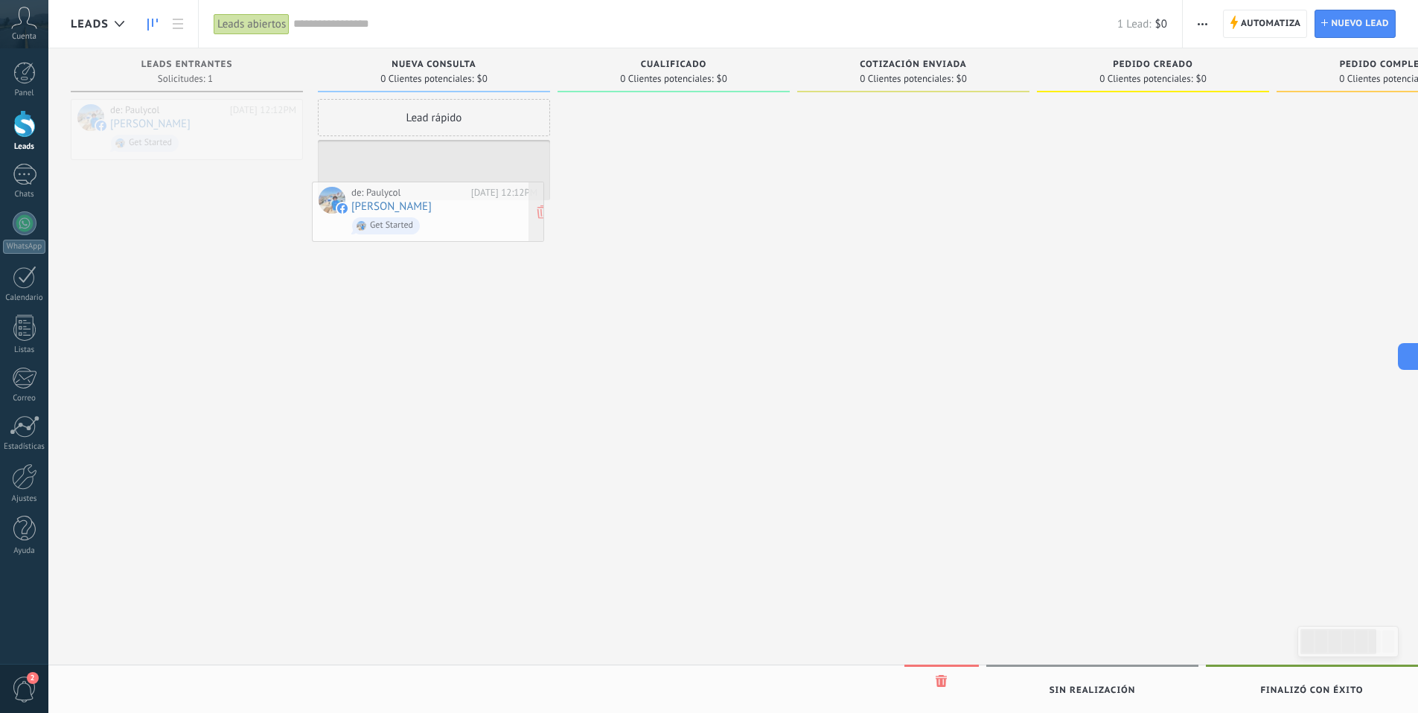
drag, startPoint x: 223, startPoint y: 124, endPoint x: 465, endPoint y: 207, distance: 255.0
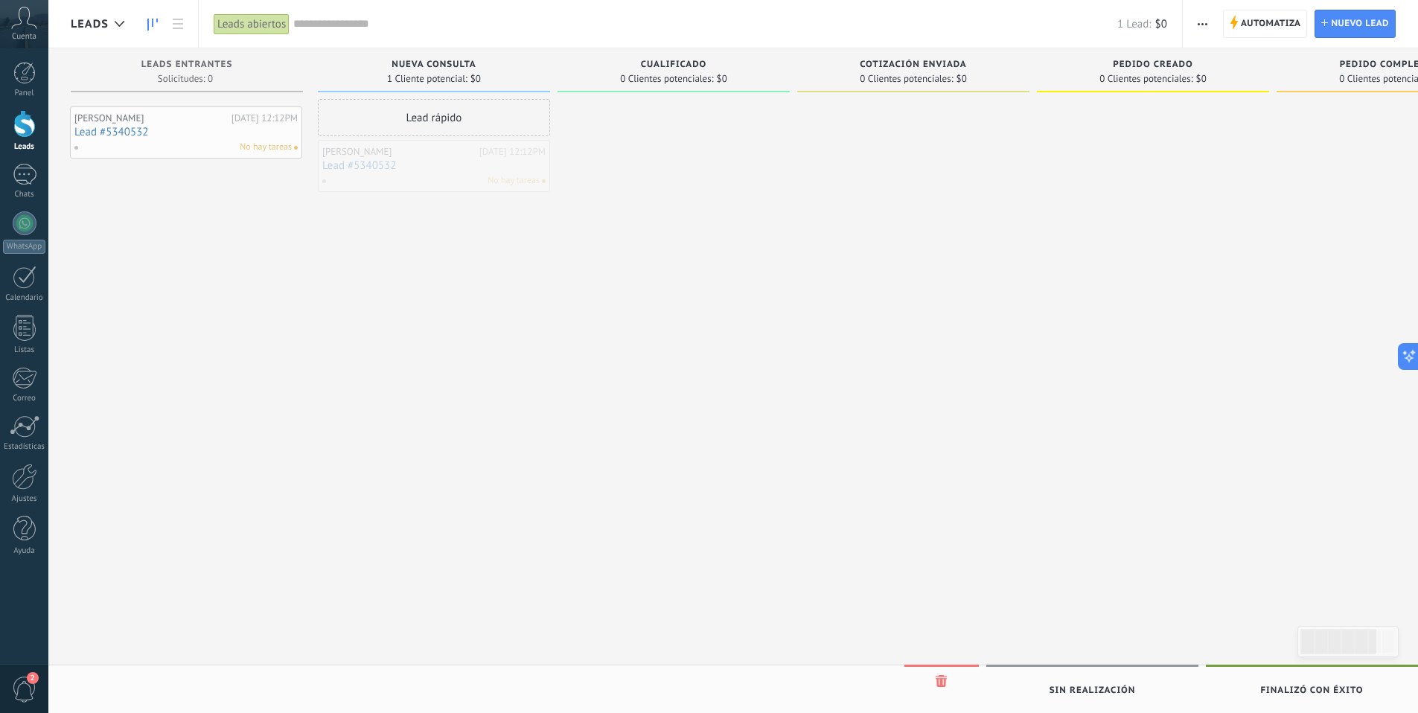
drag, startPoint x: 454, startPoint y: 154, endPoint x: 206, endPoint y: 121, distance: 250.2
drag, startPoint x: 269, startPoint y: 119, endPoint x: 208, endPoint y: 119, distance: 61.8
drag, startPoint x: 439, startPoint y: 163, endPoint x: 704, endPoint y: 148, distance: 264.7
drag, startPoint x: 640, startPoint y: 121, endPoint x: 418, endPoint y: 114, distance: 222.0
